Goal: Task Accomplishment & Management: Complete application form

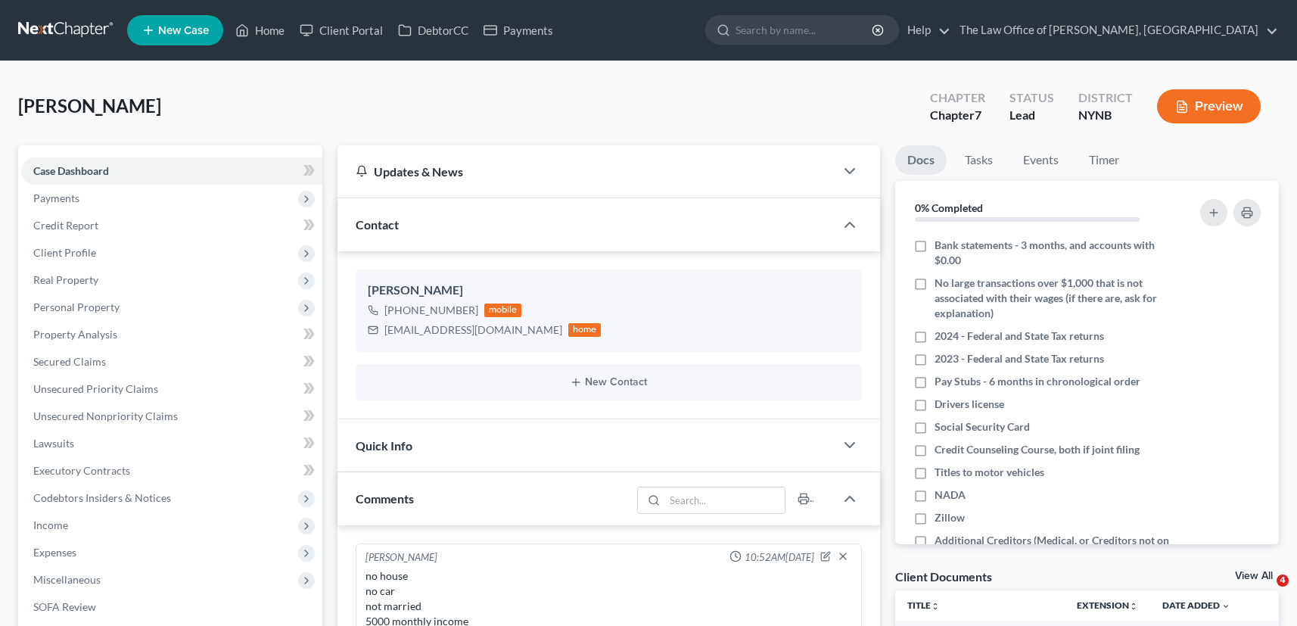
select select "0"
click at [267, 33] on link "Home" at bounding box center [260, 30] width 64 height 27
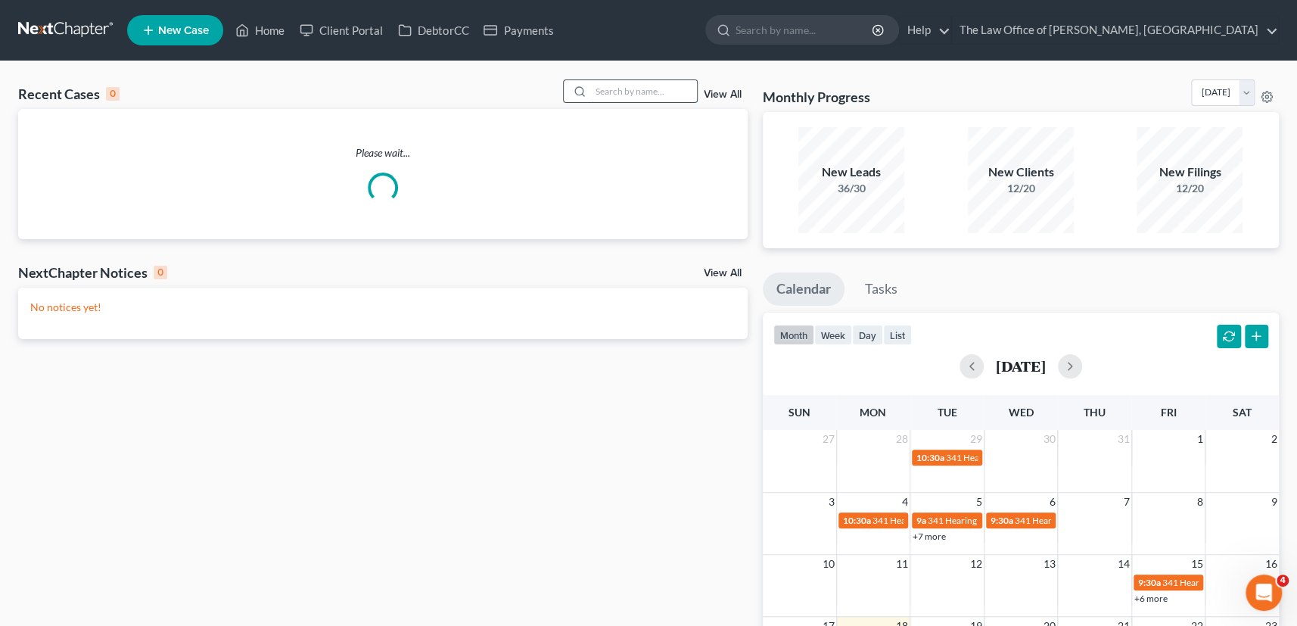
click at [605, 95] on input "search" at bounding box center [644, 91] width 106 height 22
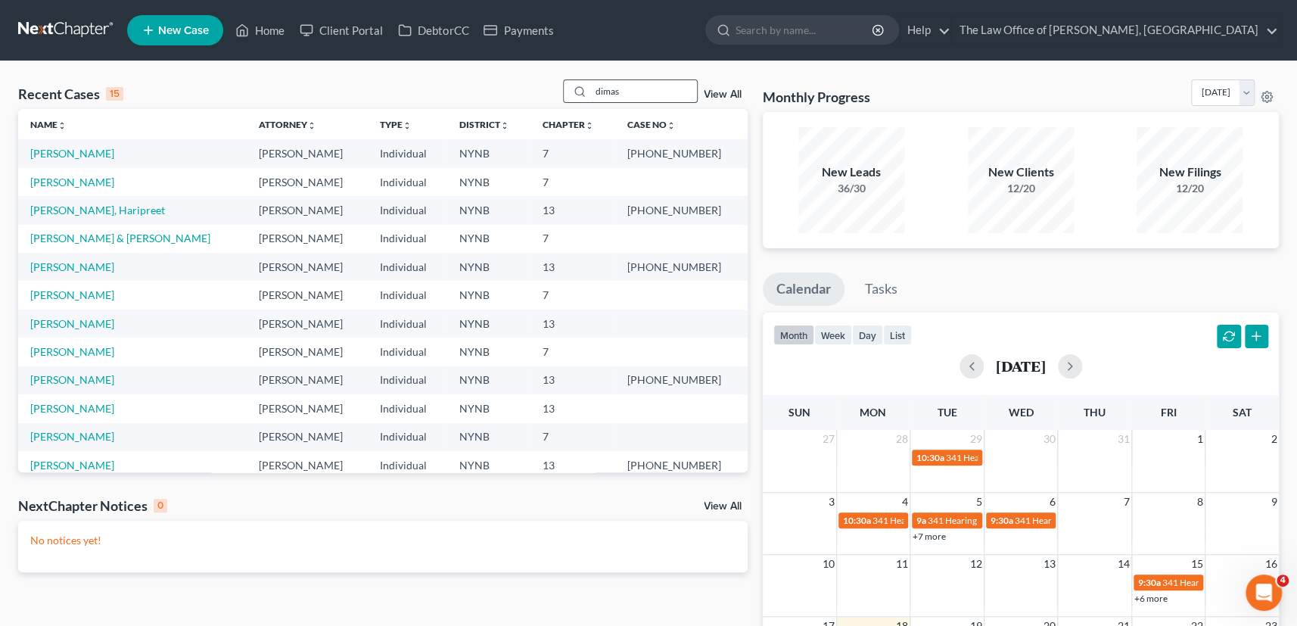
type input "dimas"
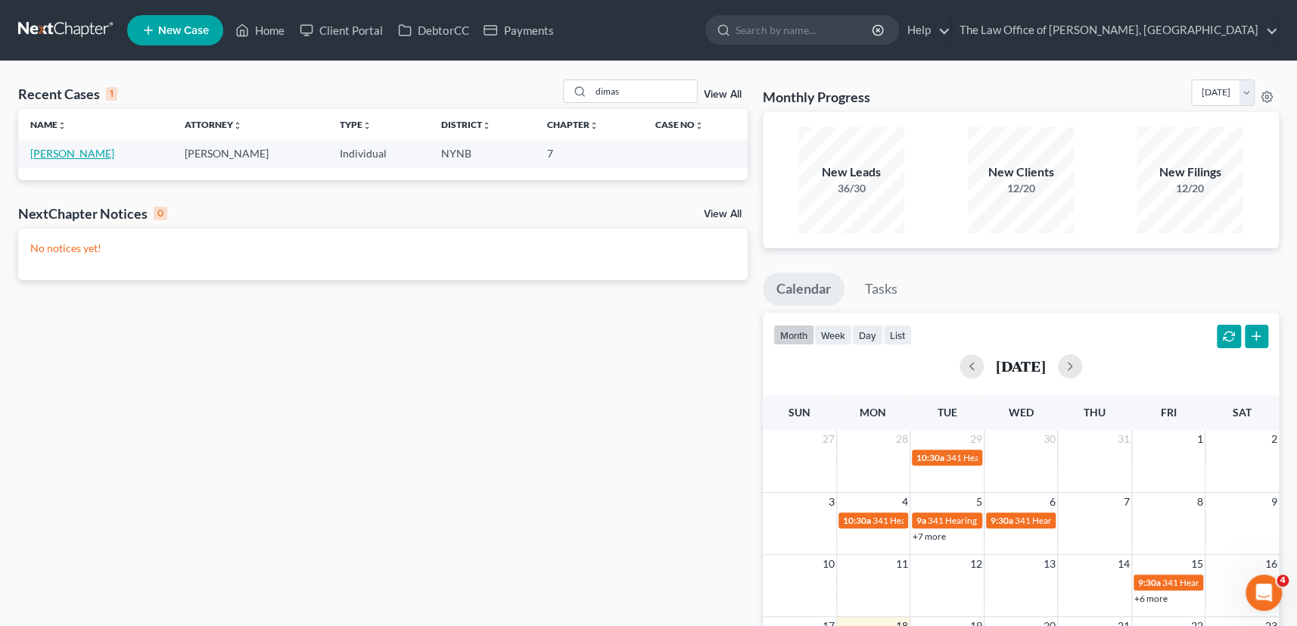
click at [47, 154] on link "[PERSON_NAME]" at bounding box center [72, 153] width 84 height 13
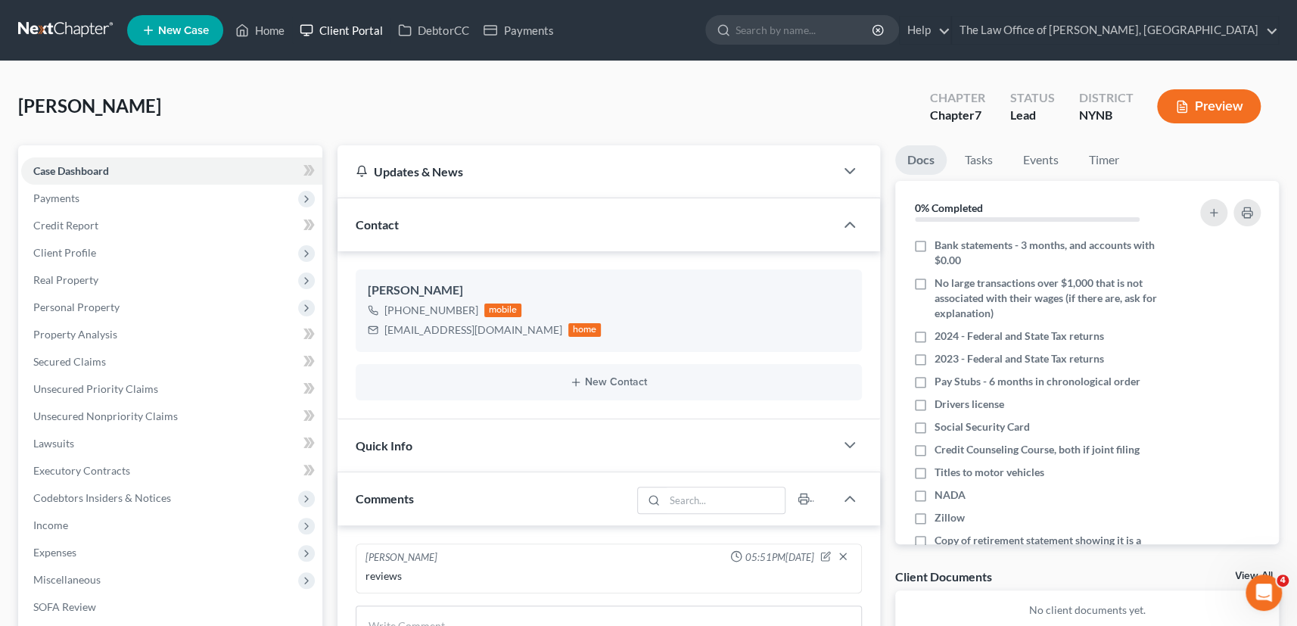
click at [359, 32] on link "Client Portal" at bounding box center [341, 30] width 98 height 27
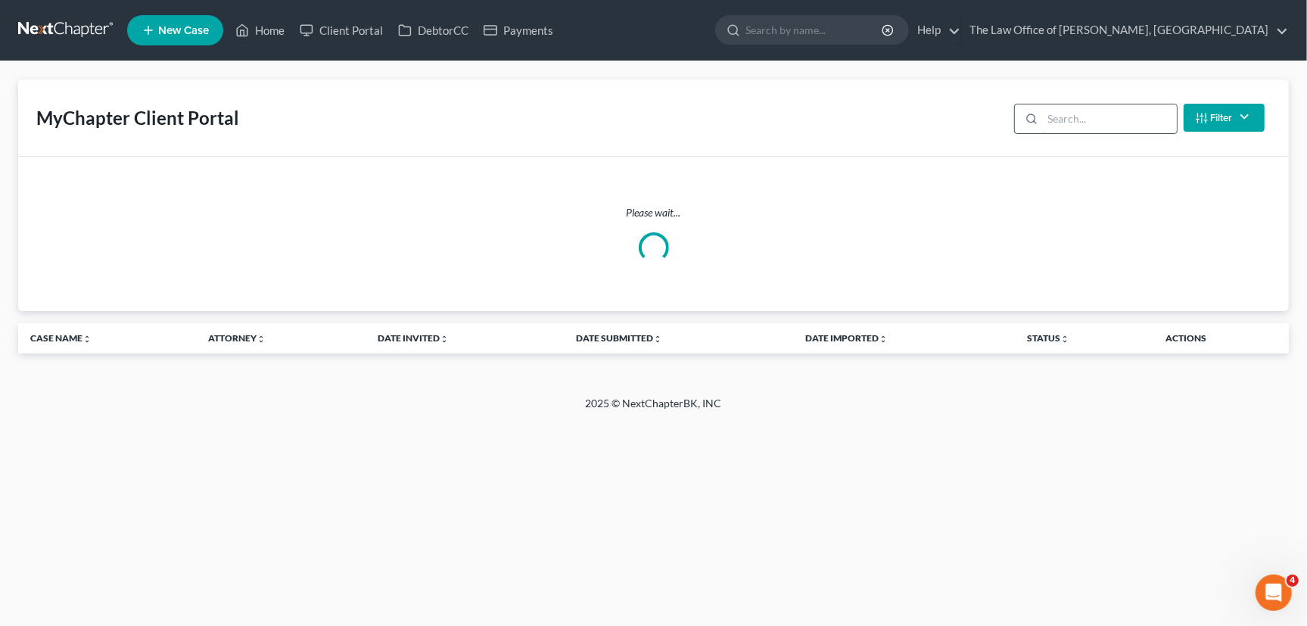
click at [1083, 112] on input "search" at bounding box center [1110, 118] width 134 height 29
type input "dimas"
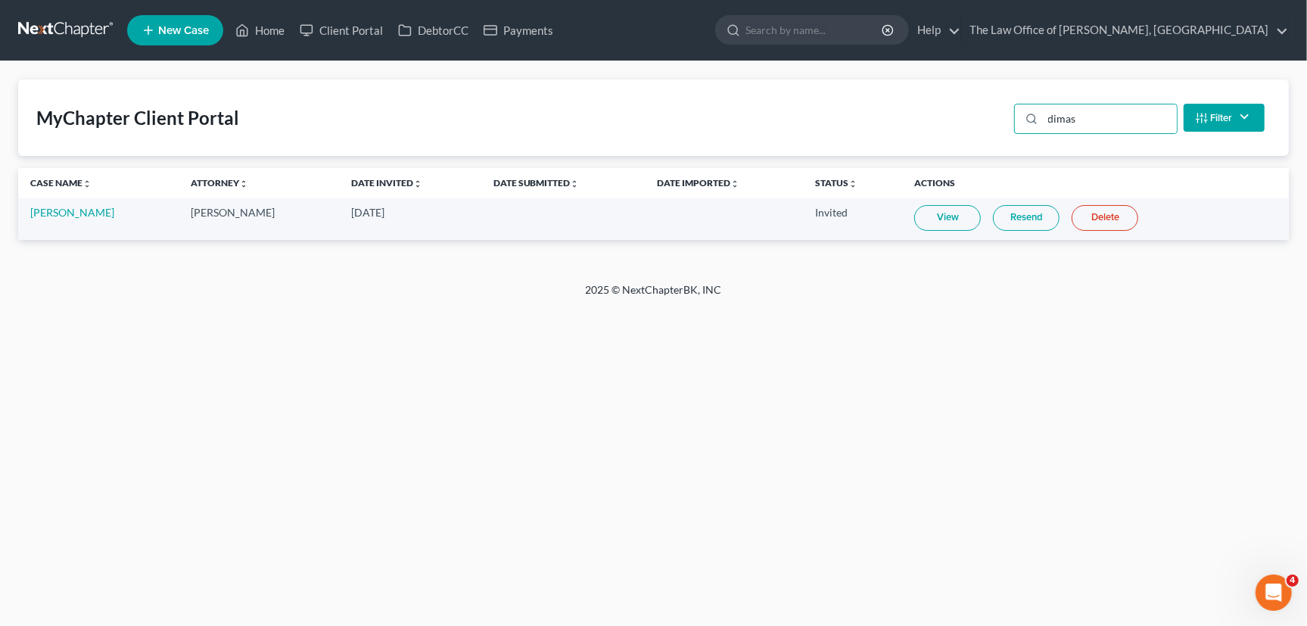
click at [940, 219] on link "View" at bounding box center [947, 218] width 67 height 26
click at [52, 209] on link "Kristine Dimas" at bounding box center [72, 212] width 84 height 13
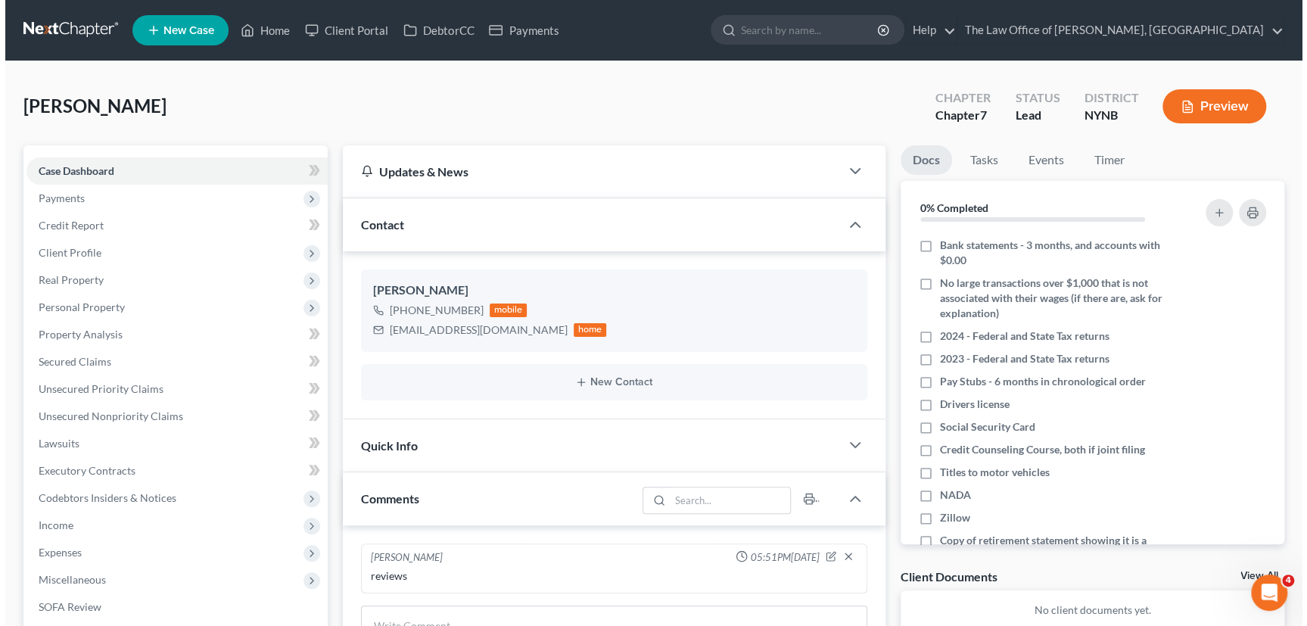
scroll to position [838, 0]
drag, startPoint x: 183, startPoint y: 2, endPoint x: 538, endPoint y: 152, distance: 385.5
click at [538, 152] on div "Updates & News" at bounding box center [586, 171] width 498 height 52
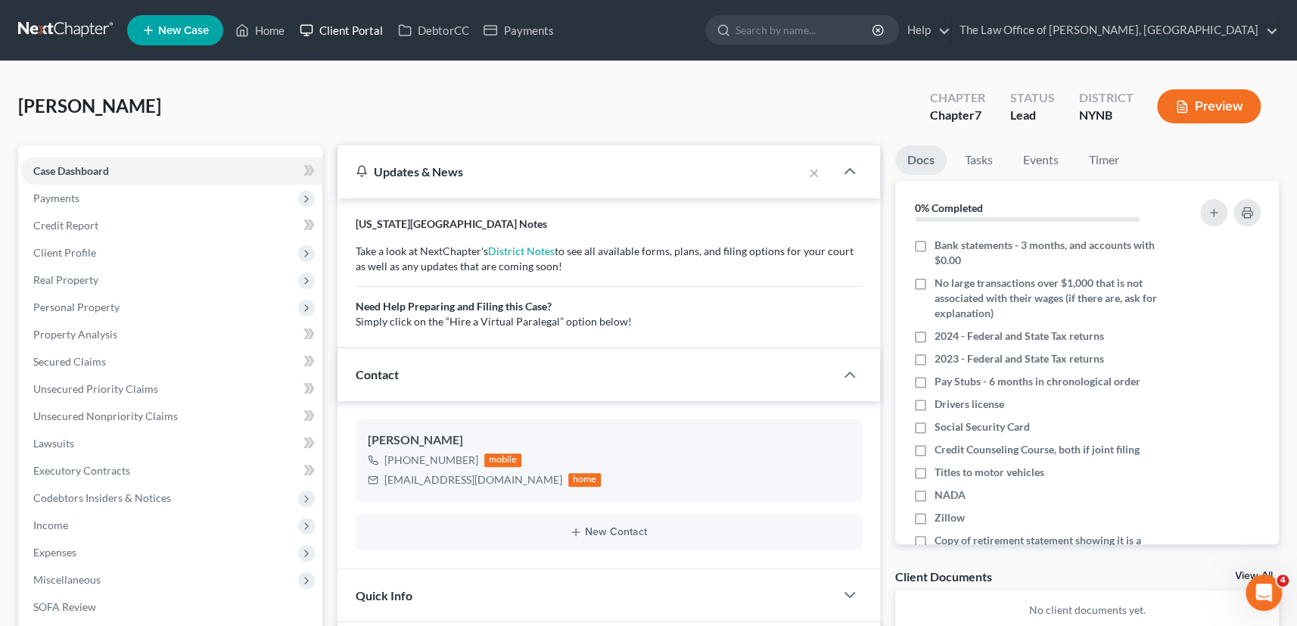
drag, startPoint x: 357, startPoint y: 41, endPoint x: 384, endPoint y: 56, distance: 30.5
click at [356, 41] on link "Client Portal" at bounding box center [341, 30] width 98 height 27
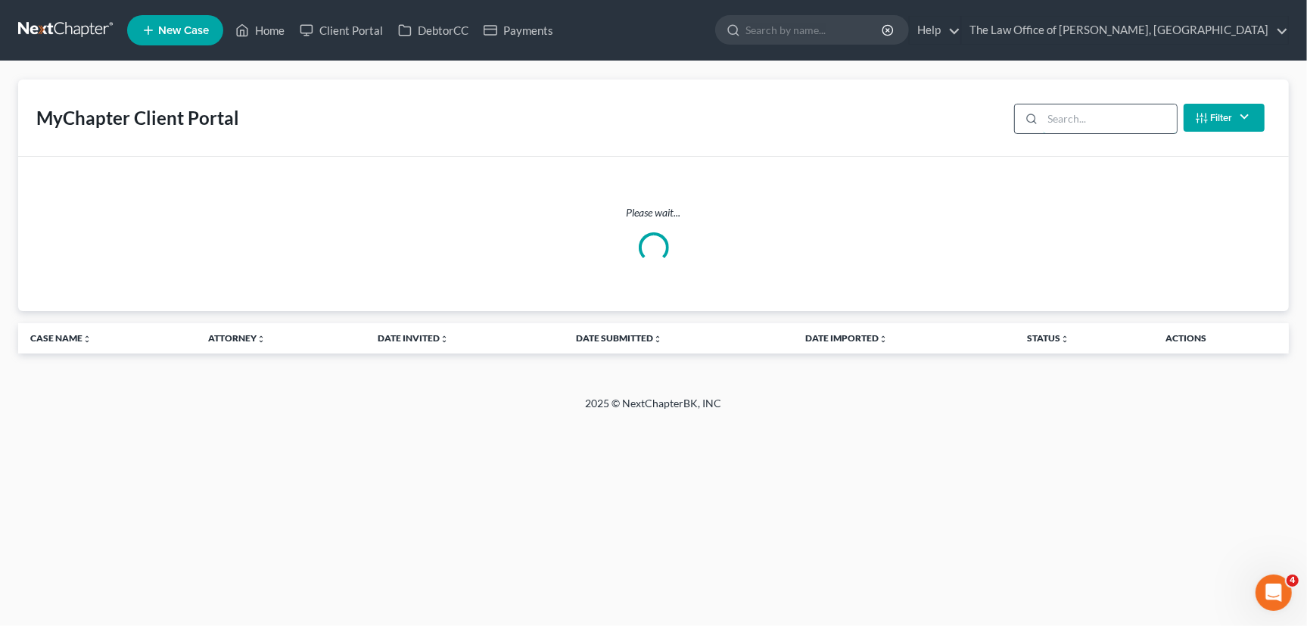
click at [1117, 114] on input "search" at bounding box center [1110, 118] width 134 height 29
type input "dimas"
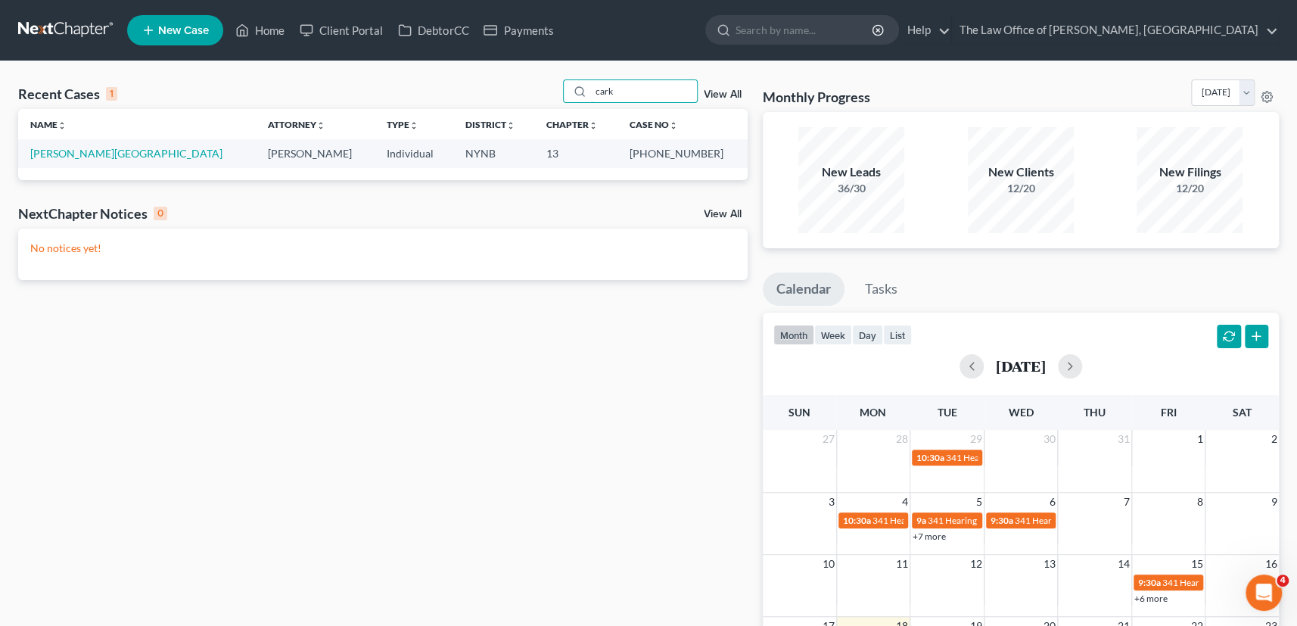
drag, startPoint x: 642, startPoint y: 85, endPoint x: 542, endPoint y: 81, distance: 99.2
click at [542, 81] on div "Recent Cases 1 cark View All" at bounding box center [382, 94] width 729 height 30
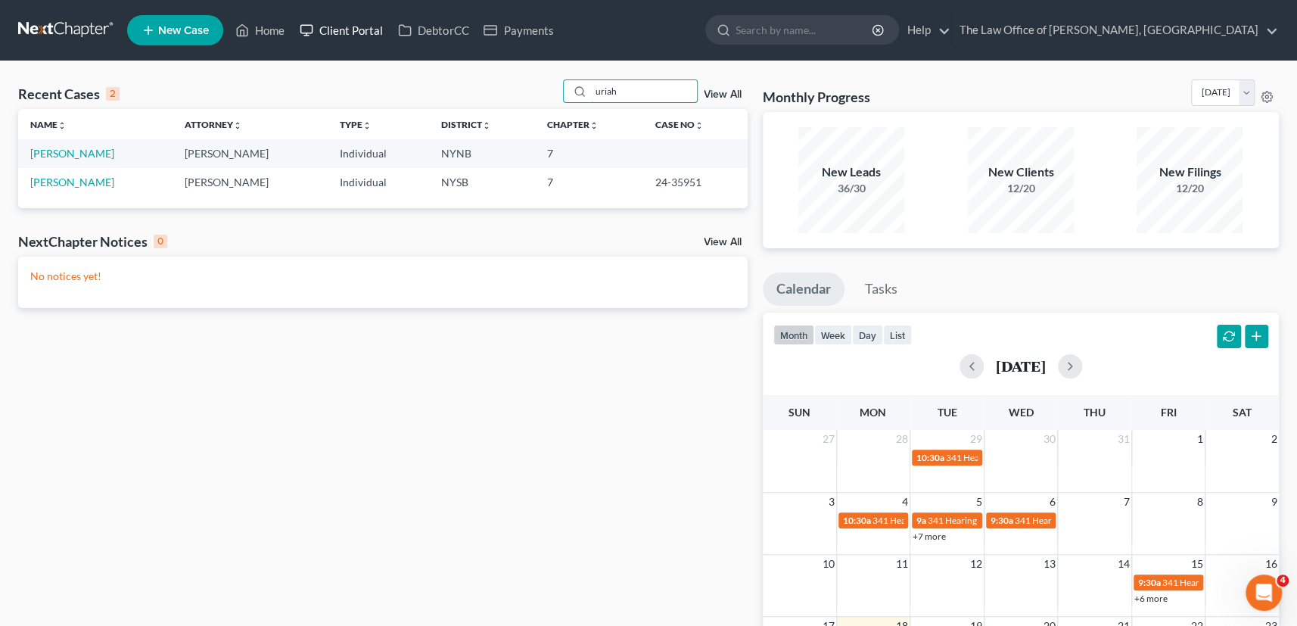
type input "uriah"
click at [362, 35] on link "Client Portal" at bounding box center [341, 30] width 98 height 27
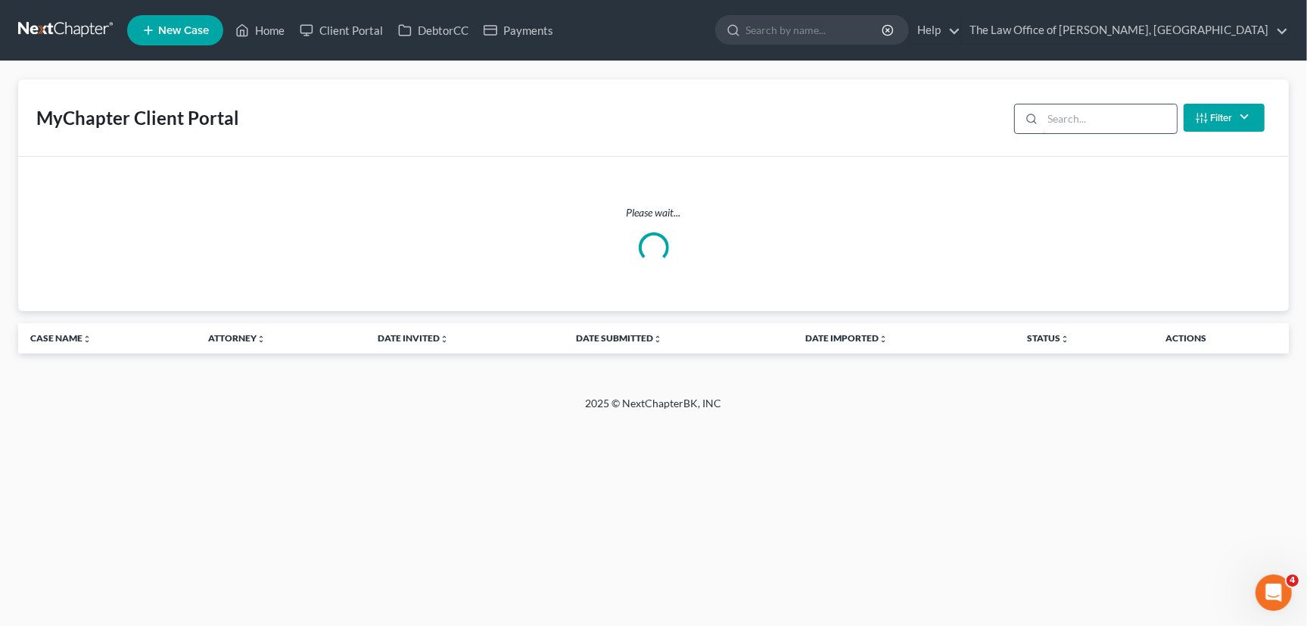
click at [1078, 125] on input "search" at bounding box center [1110, 118] width 134 height 29
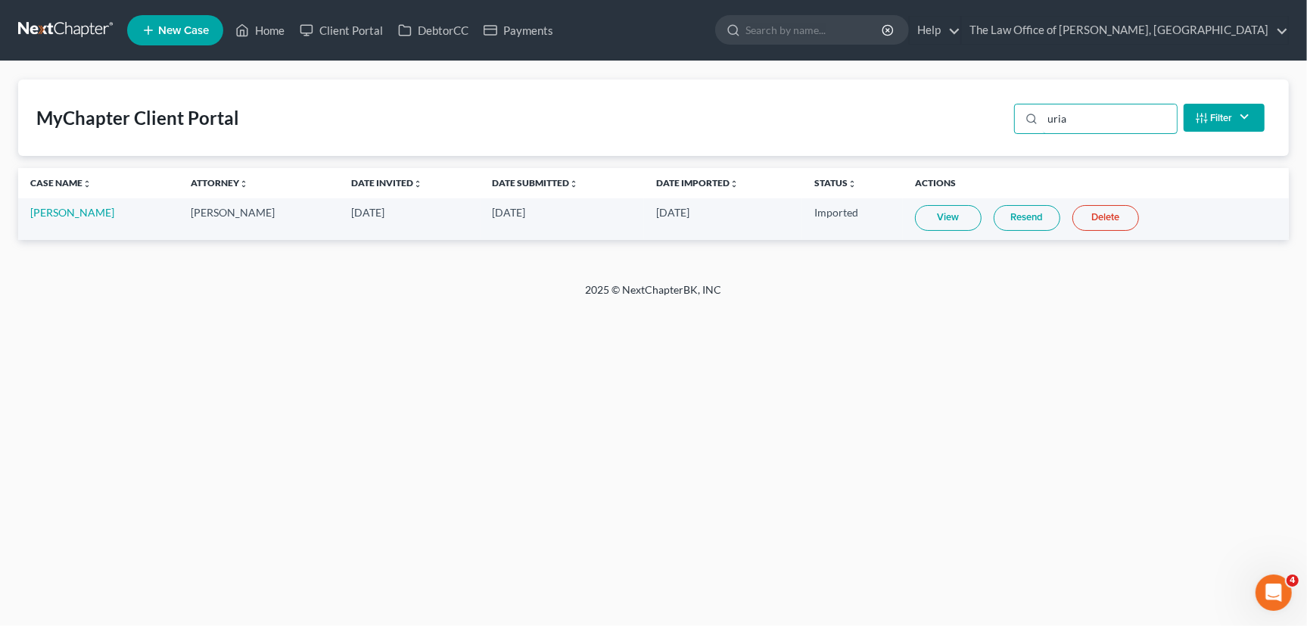
type input "uria"
click at [954, 218] on link "View" at bounding box center [948, 218] width 67 height 26
click at [1027, 219] on link "Resend" at bounding box center [1026, 218] width 67 height 26
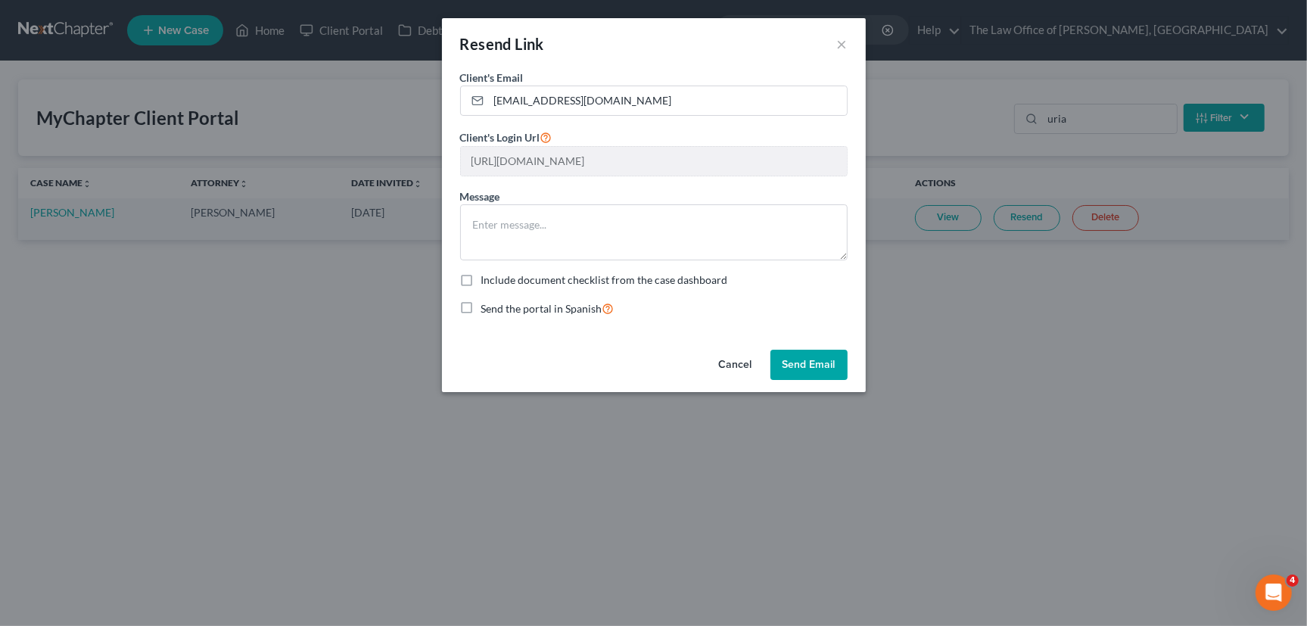
click at [850, 149] on div at bounding box center [712, 201] width 310 height 173
click at [481, 276] on label "Include document checklist from the case dashboard" at bounding box center [604, 279] width 247 height 15
click at [487, 276] on input "Include document checklist from the case dashboard" at bounding box center [492, 277] width 10 height 10
checkbox input "true"
click at [840, 45] on button "×" at bounding box center [842, 44] width 11 height 18
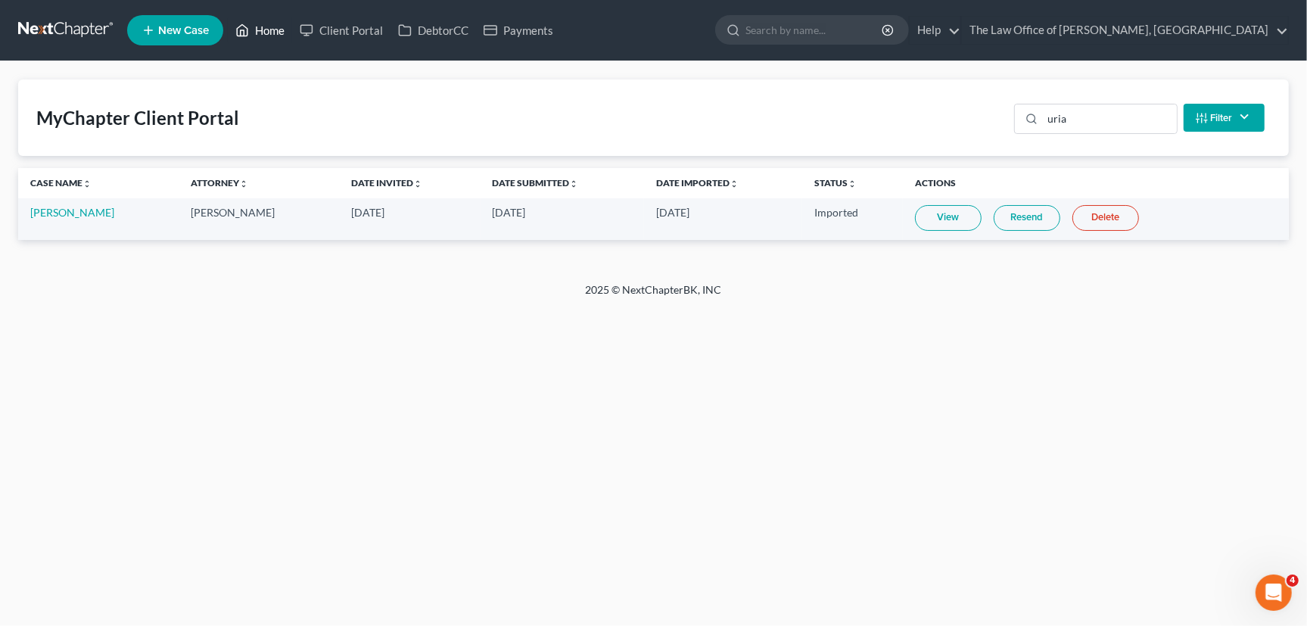
click at [271, 28] on link "Home" at bounding box center [260, 30] width 64 height 27
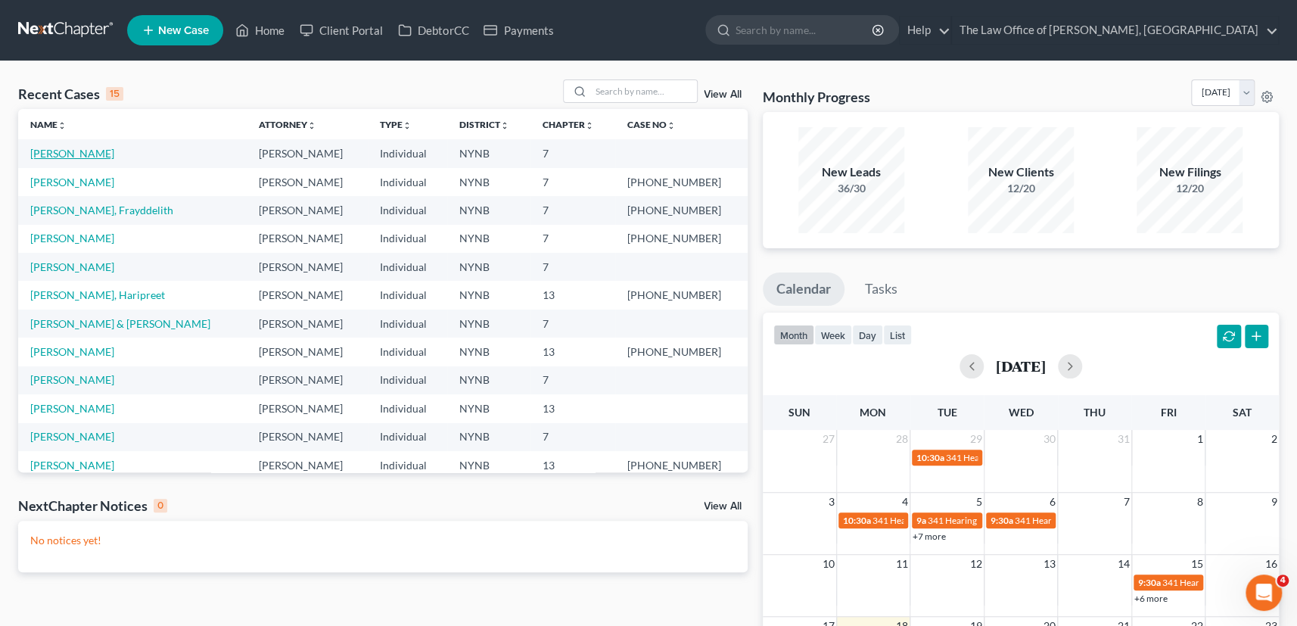
click at [92, 154] on link "[PERSON_NAME]" at bounding box center [72, 153] width 84 height 13
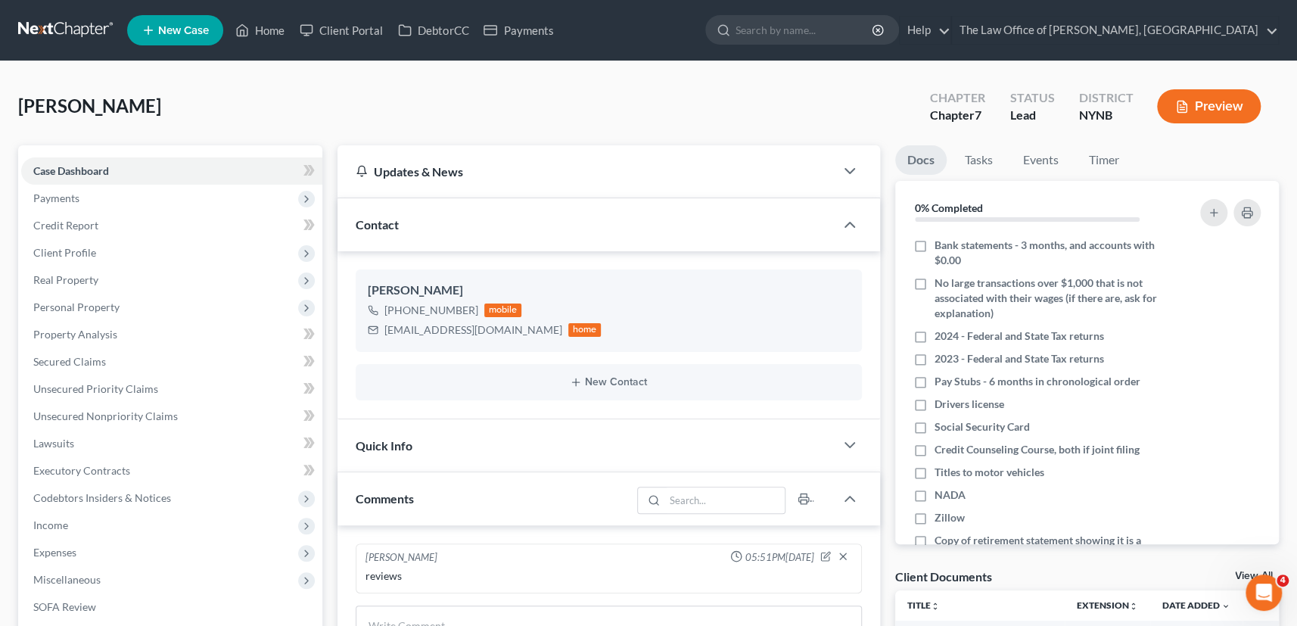
scroll to position [838, 0]
click at [268, 29] on link "Home" at bounding box center [260, 30] width 64 height 27
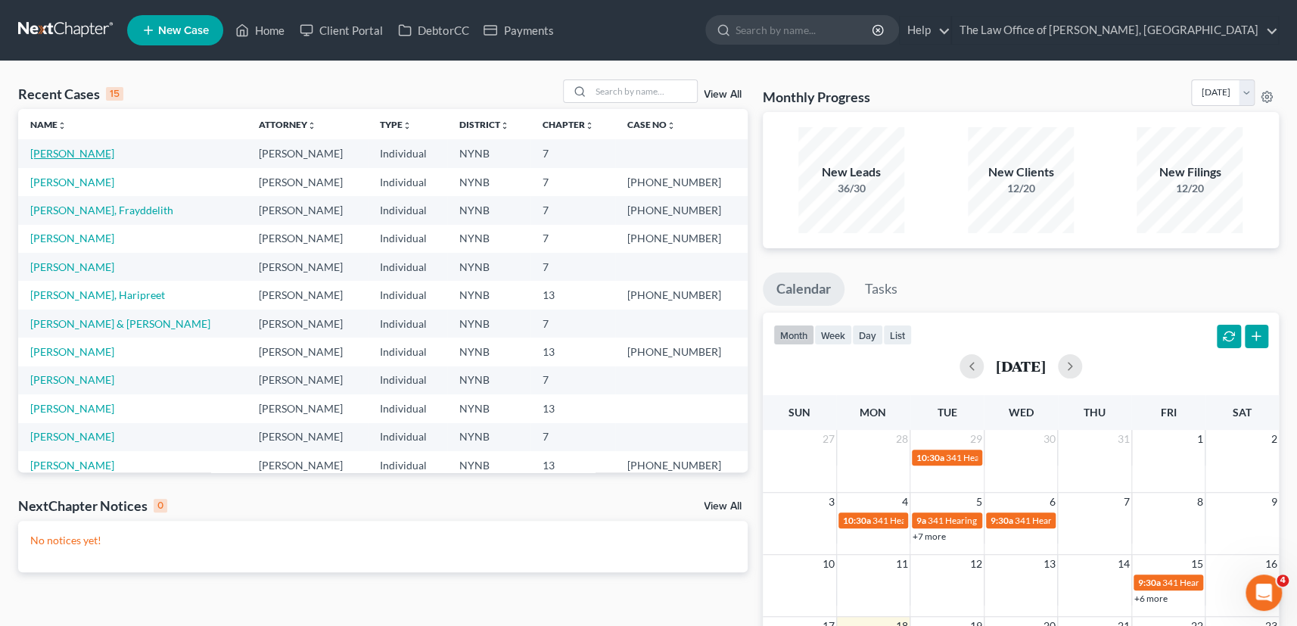
click at [68, 154] on link "[PERSON_NAME]" at bounding box center [72, 153] width 84 height 13
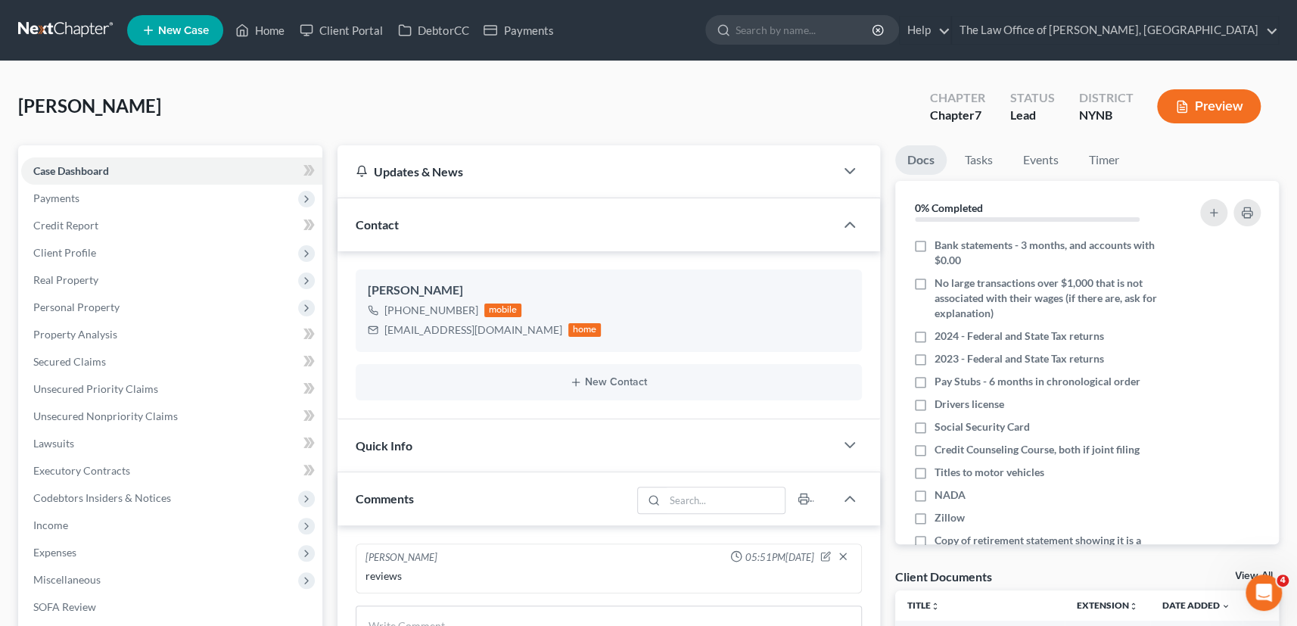
scroll to position [838, 0]
click at [446, 328] on div "Kristinedimas518@gmail.com" at bounding box center [473, 329] width 178 height 15
copy div "Kristinedimas518@gmail.com"
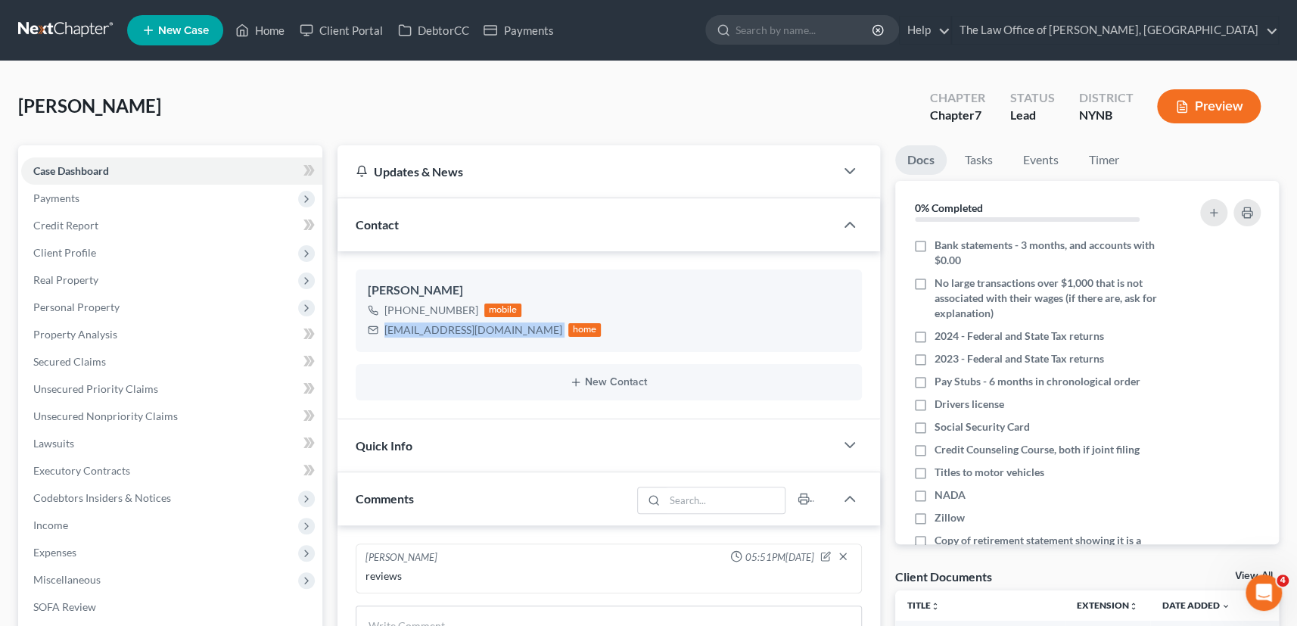
scroll to position [481, 0]
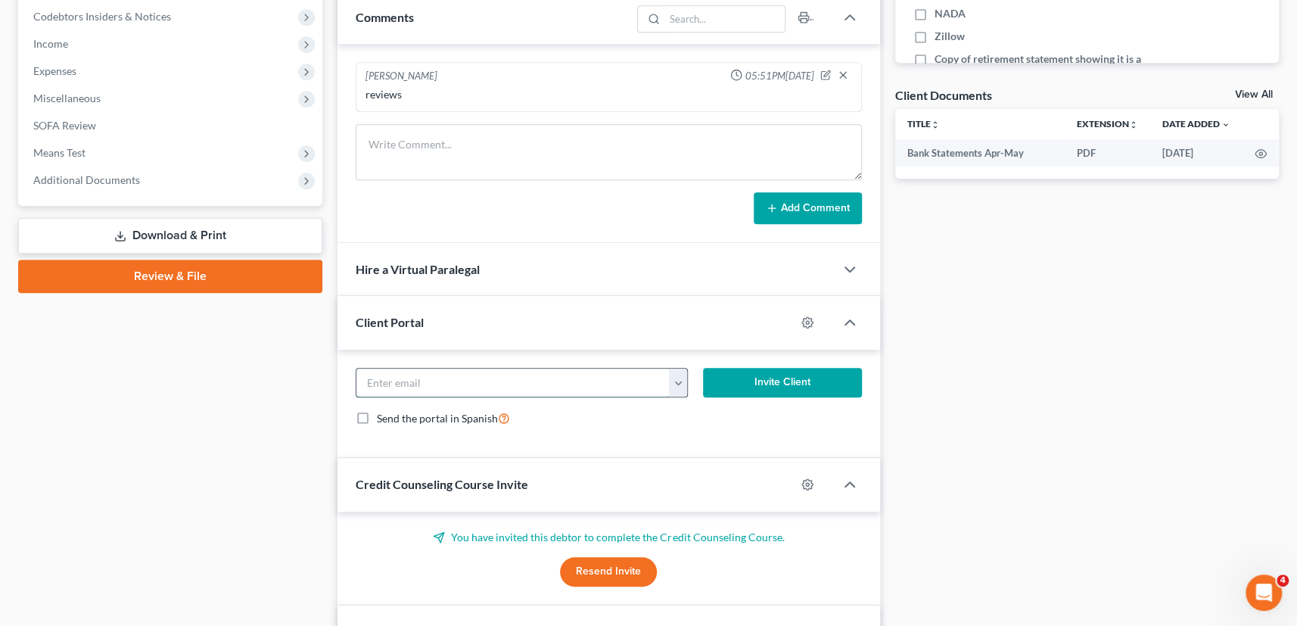
click at [437, 379] on input "email" at bounding box center [512, 382] width 313 height 29
paste input "Kristinedimas518@gmail.com"
type input "Kristinedimas518@gmail.com"
click at [757, 378] on button "Invite Client" at bounding box center [782, 383] width 159 height 30
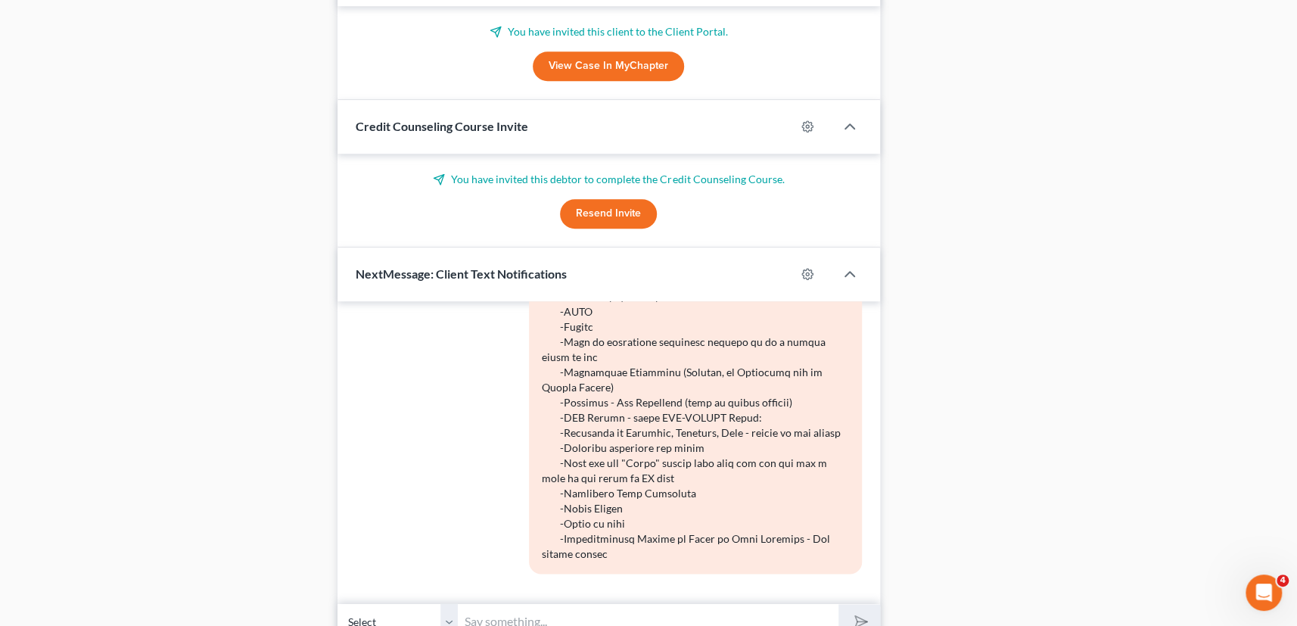
scroll to position [825, 0]
click at [607, 216] on button "Resend Invite" at bounding box center [608, 214] width 97 height 30
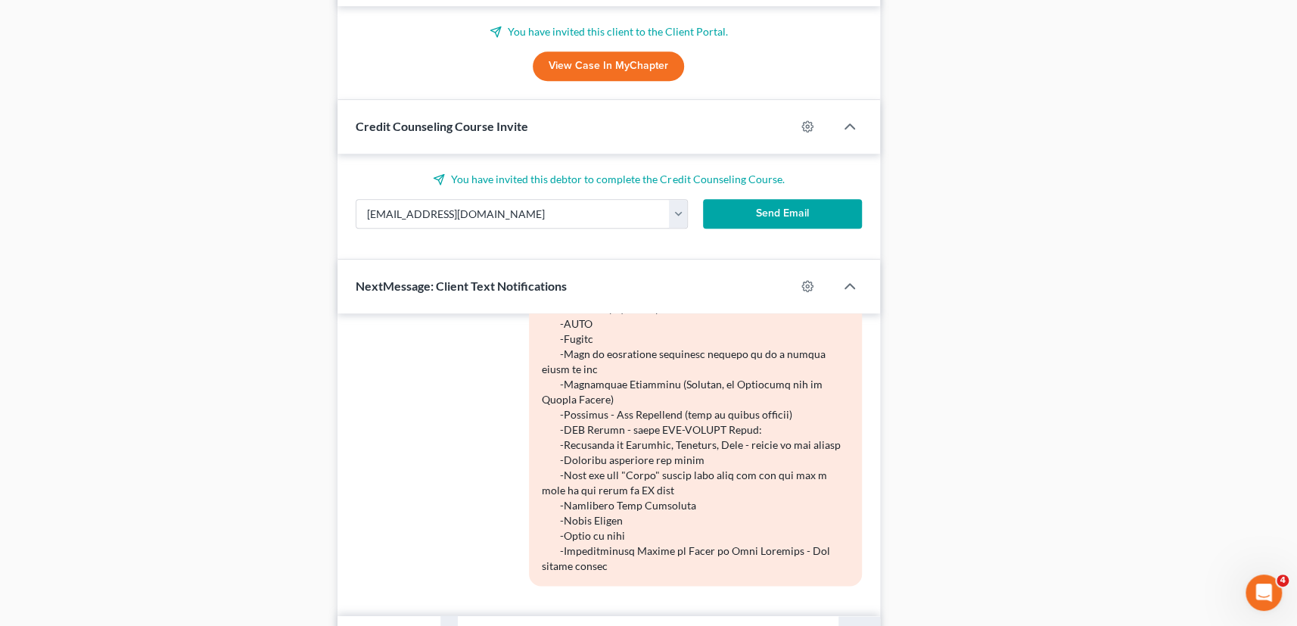
click at [743, 205] on button "Send Email" at bounding box center [782, 214] width 159 height 30
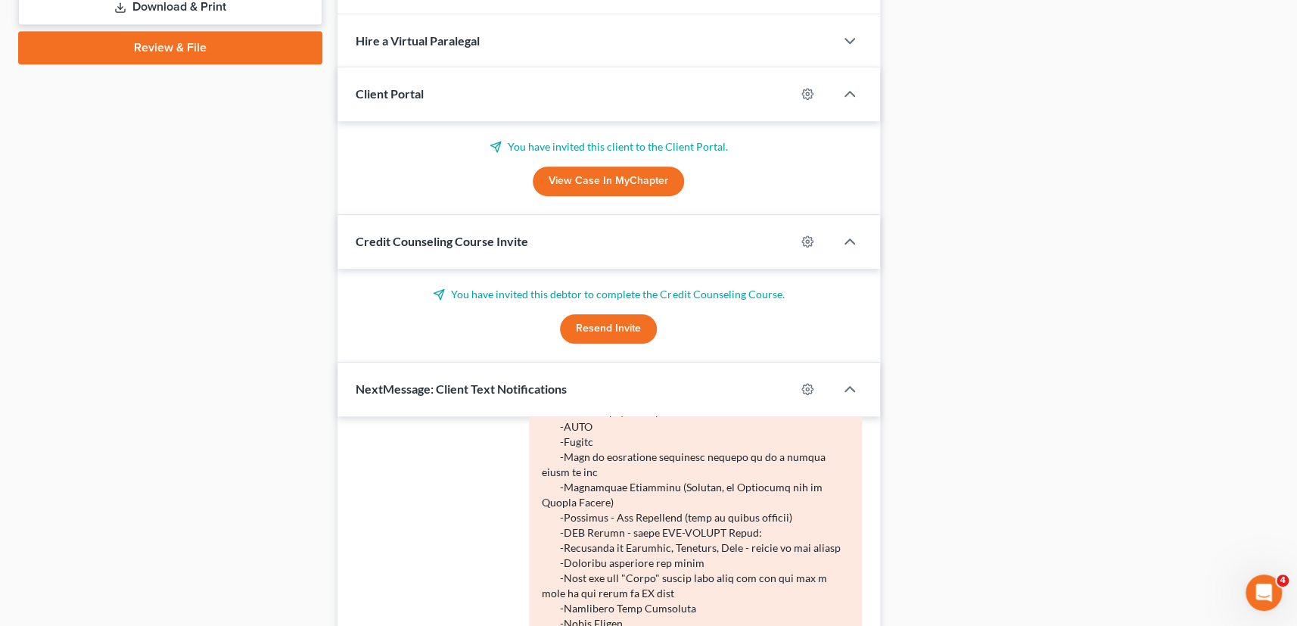
scroll to position [893, 0]
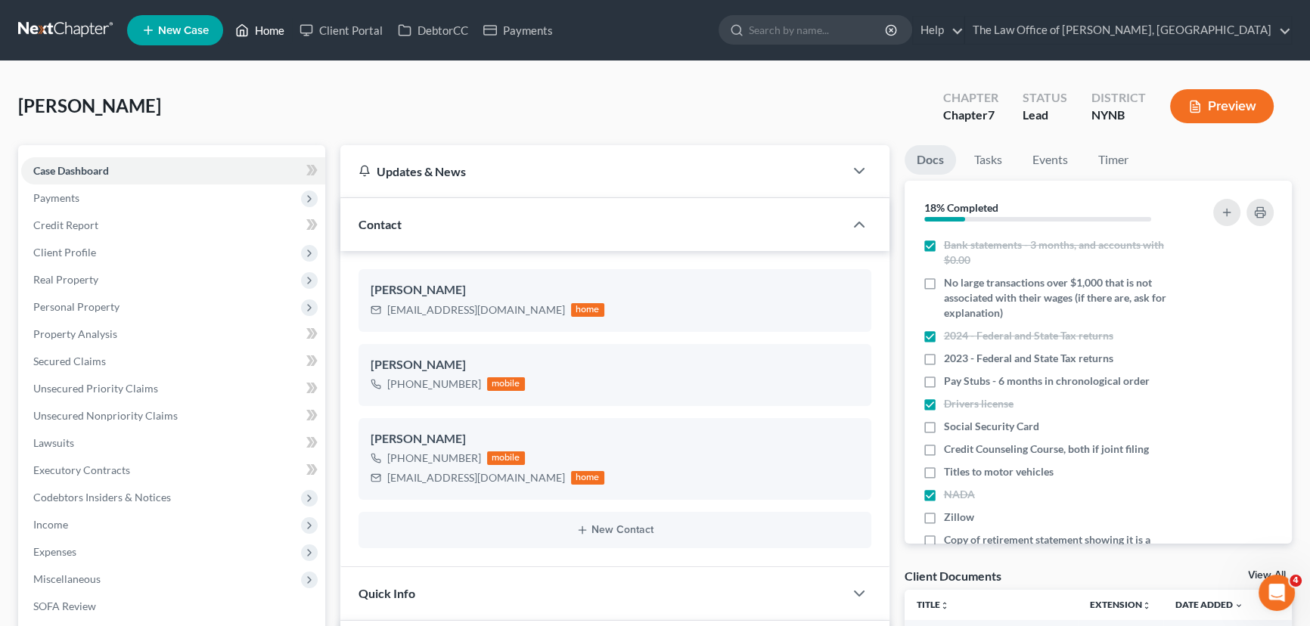
click at [266, 30] on link "Home" at bounding box center [260, 30] width 64 height 27
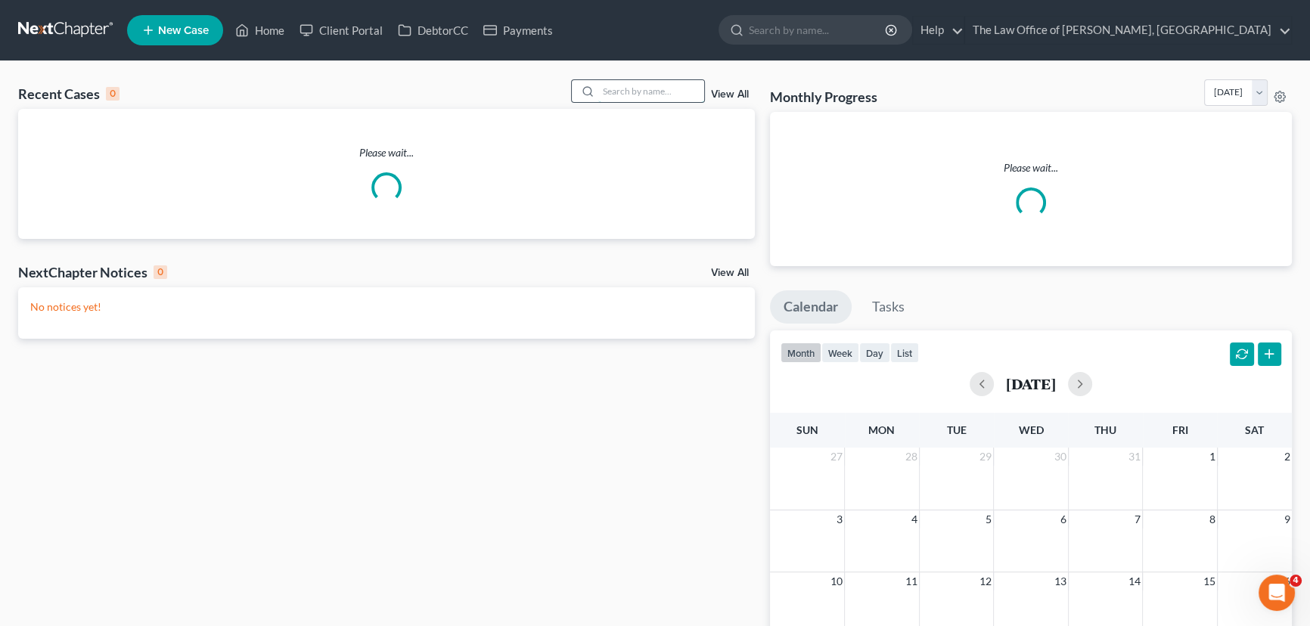
click at [636, 92] on input "search" at bounding box center [651, 91] width 106 height 22
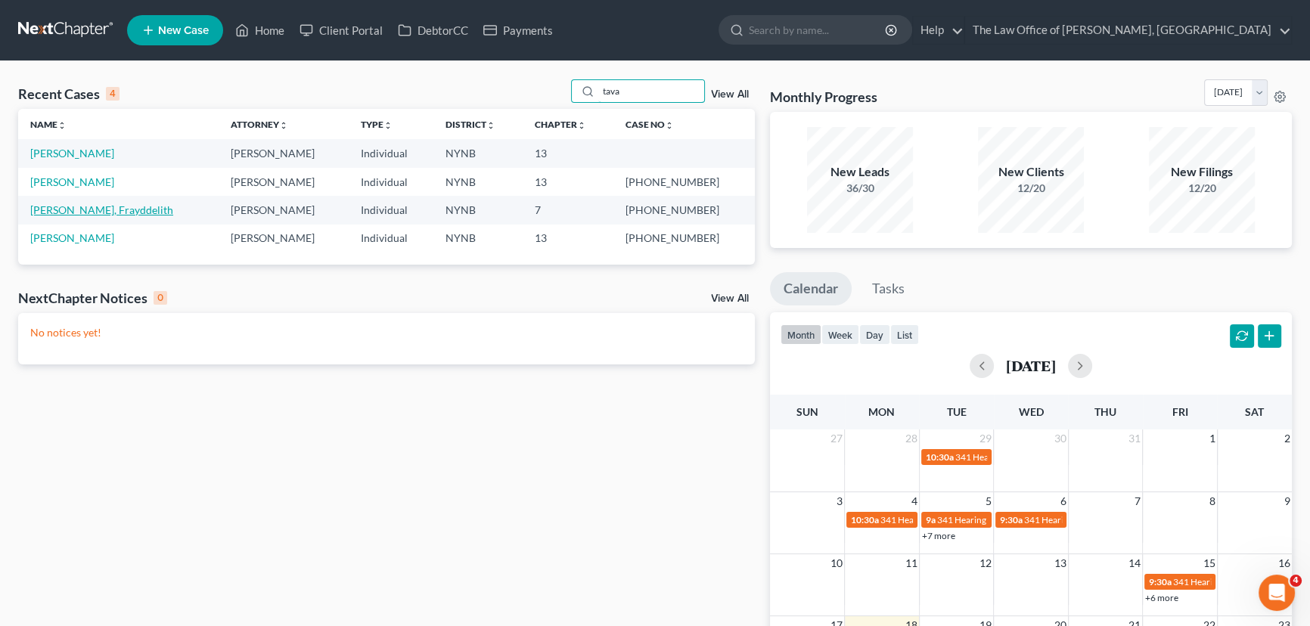
type input "tava"
click at [110, 210] on link "[PERSON_NAME], Frayddelith" at bounding box center [101, 210] width 143 height 13
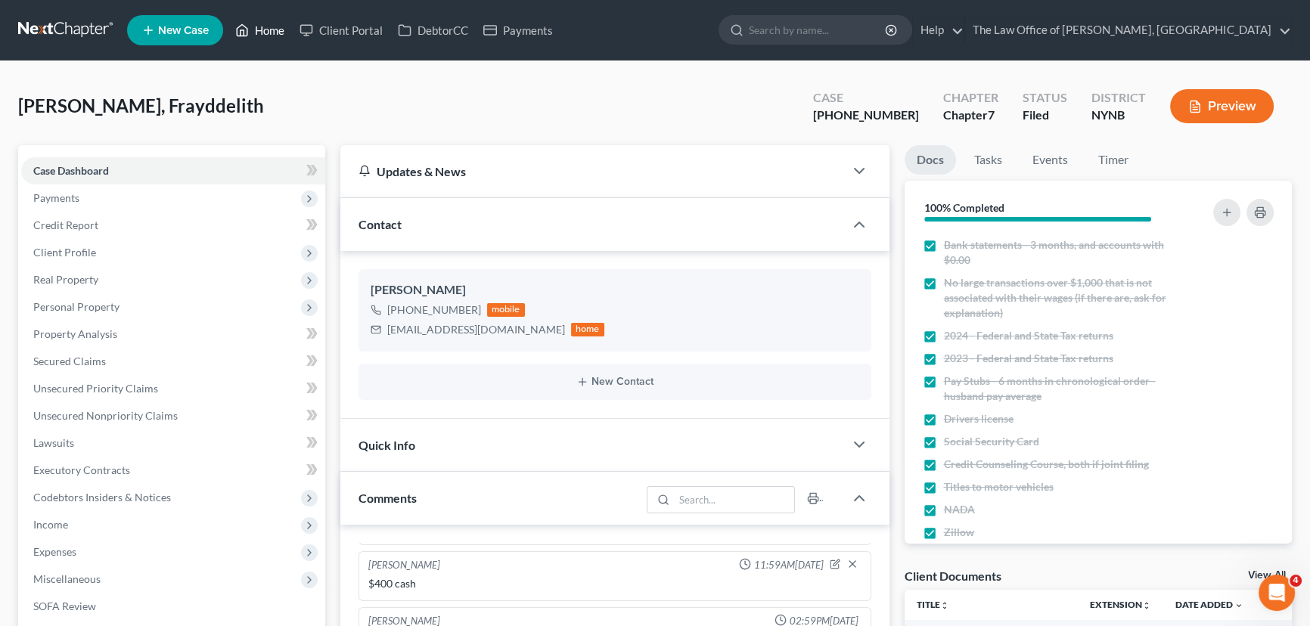
drag, startPoint x: 272, startPoint y: 30, endPoint x: 281, endPoint y: 28, distance: 8.6
click at [272, 30] on link "Home" at bounding box center [260, 30] width 64 height 27
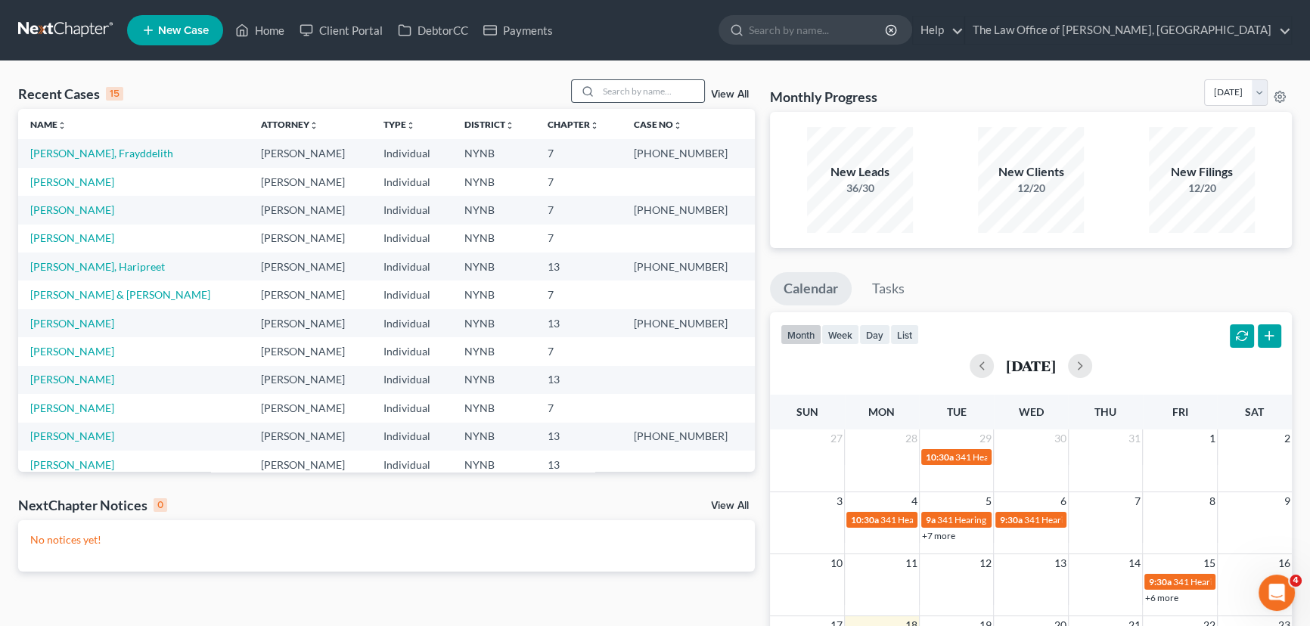
click at [660, 79] on div at bounding box center [638, 90] width 135 height 23
click at [653, 85] on input "search" at bounding box center [651, 91] width 106 height 22
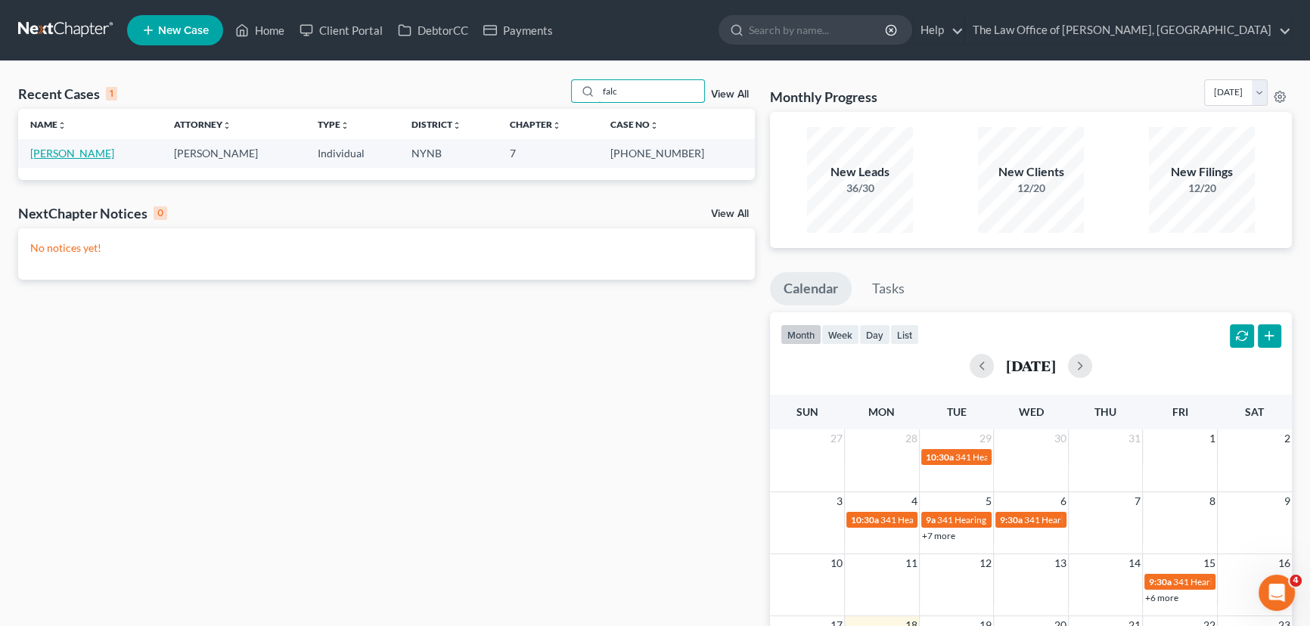
type input "falc"
click at [55, 152] on link "[PERSON_NAME]" at bounding box center [72, 153] width 84 height 13
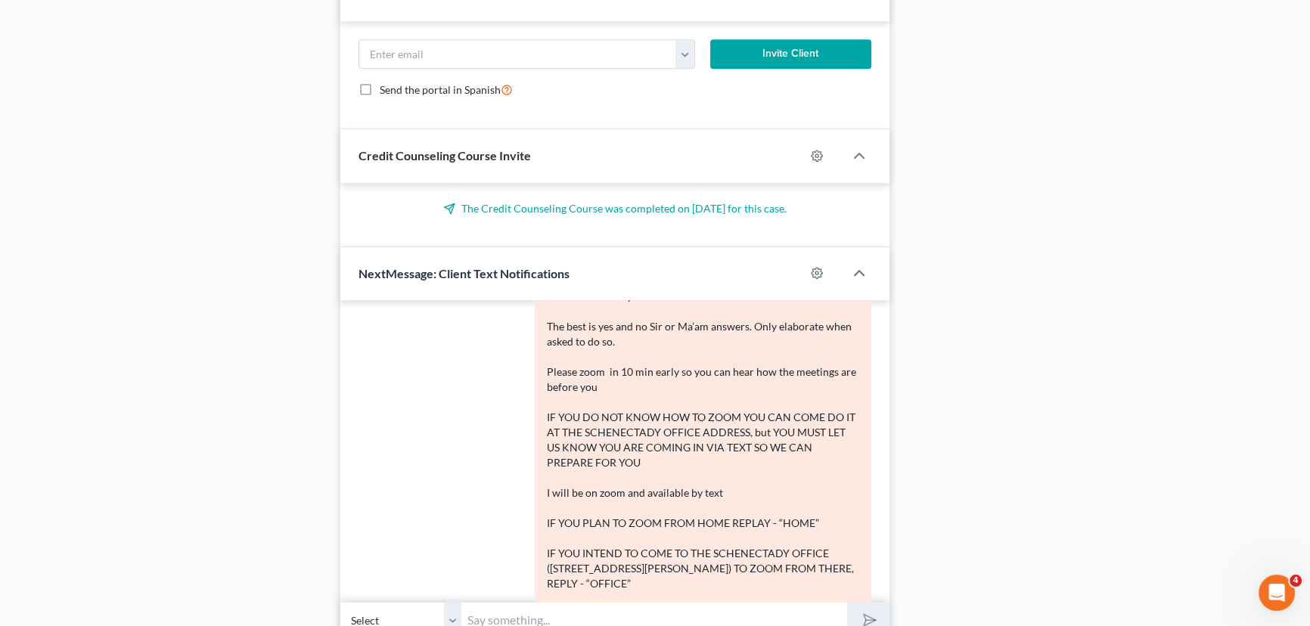
scroll to position [1069, 0]
